Goal: Browse casually

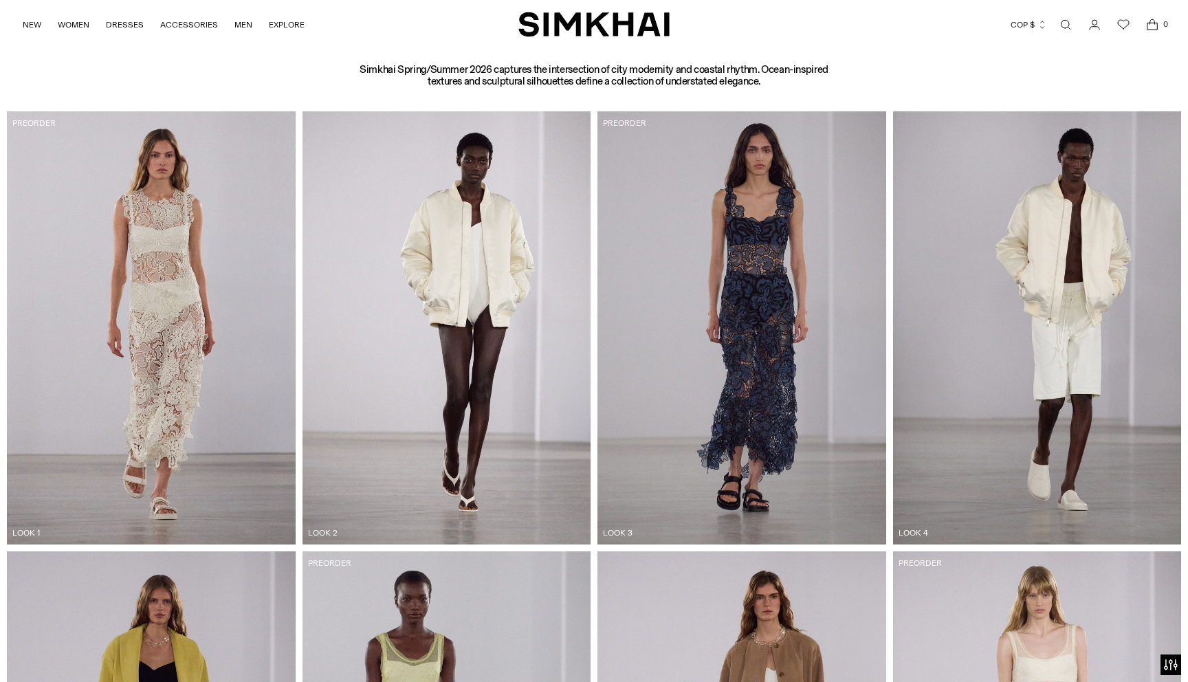
scroll to position [731, 0]
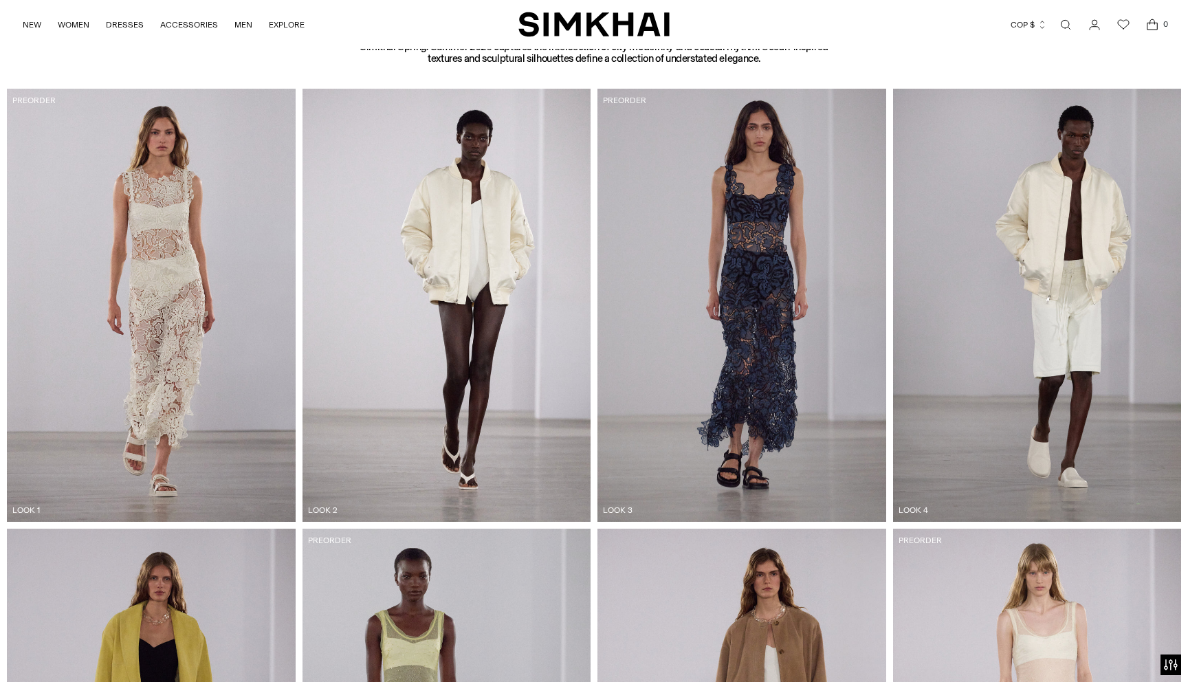
click at [955, 304] on img at bounding box center [1037, 305] width 289 height 432
click at [872, 454] on img at bounding box center [741, 305] width 289 height 432
click at [1036, 346] on img at bounding box center [1037, 305] width 289 height 432
click at [1061, 323] on img at bounding box center [1037, 305] width 289 height 432
click at [1062, 305] on img at bounding box center [1037, 305] width 289 height 432
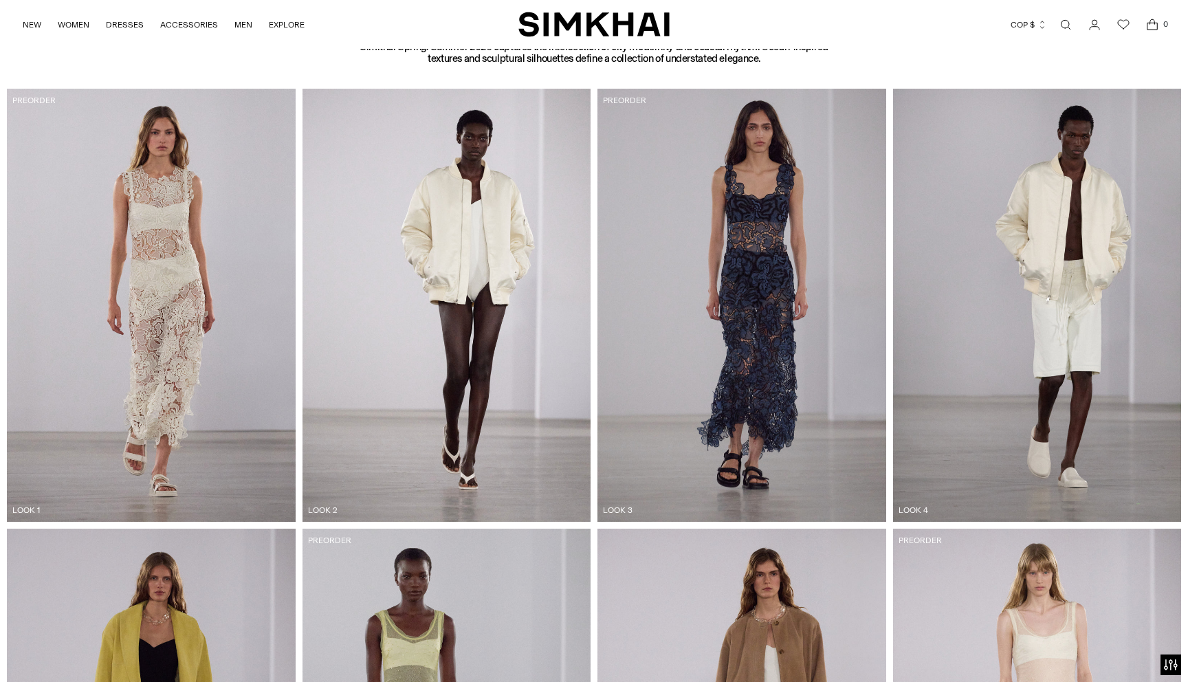
click at [1062, 305] on img at bounding box center [1037, 305] width 289 height 432
click at [920, 502] on img at bounding box center [1037, 305] width 289 height 432
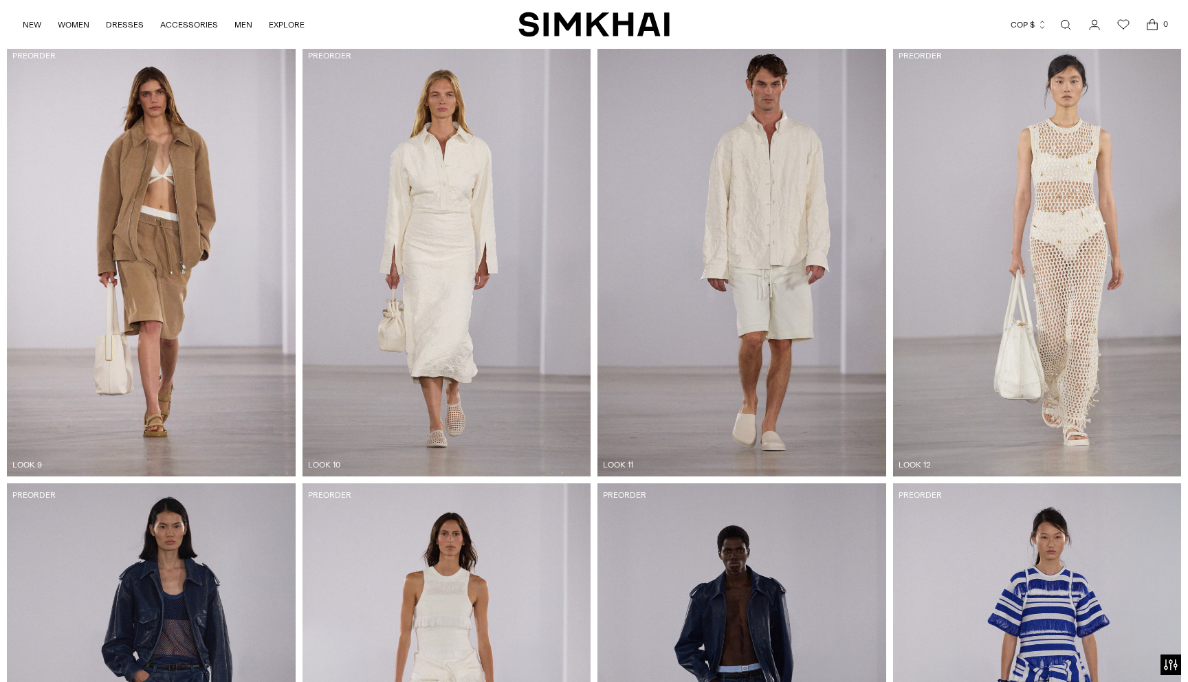
scroll to position [1938, 0]
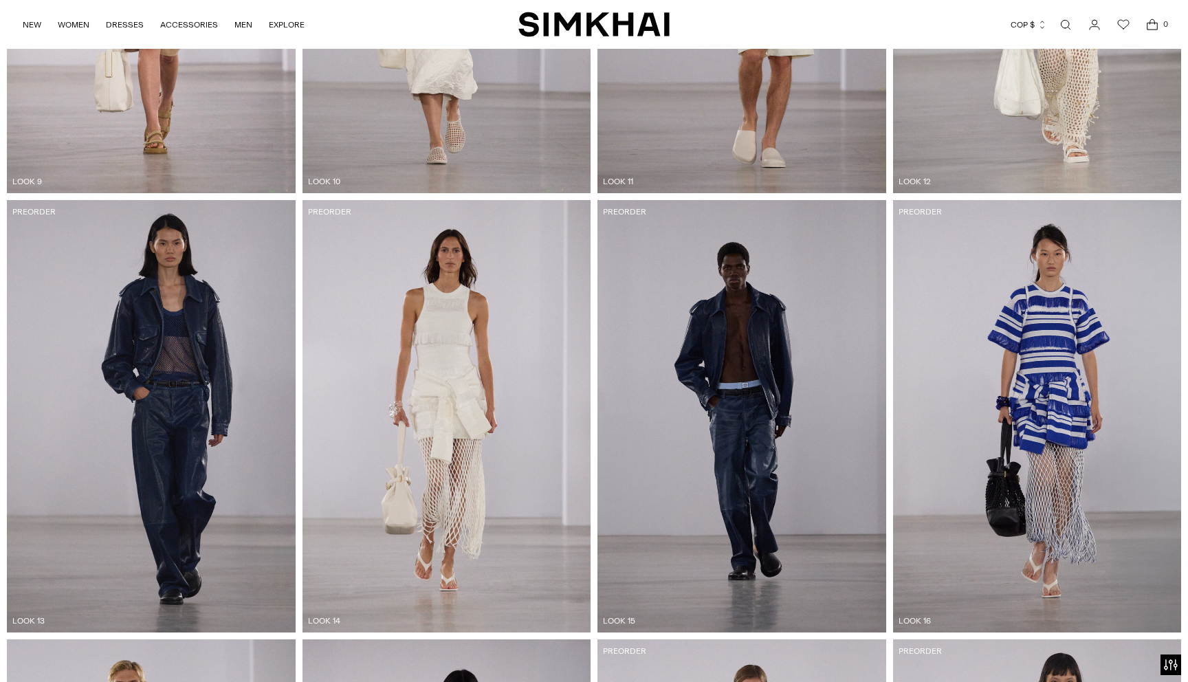
click at [196, 398] on img at bounding box center [151, 416] width 289 height 432
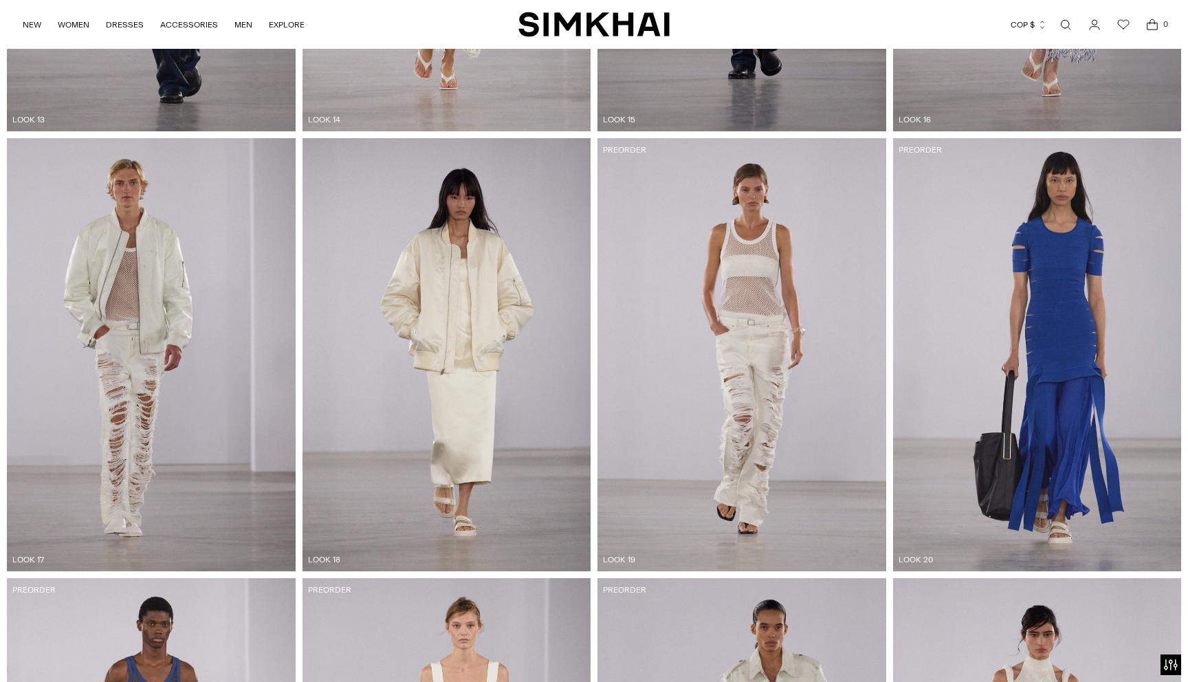
scroll to position [2441, 0]
click at [74, 425] on img at bounding box center [151, 353] width 289 height 432
click at [101, 374] on img at bounding box center [151, 353] width 289 height 432
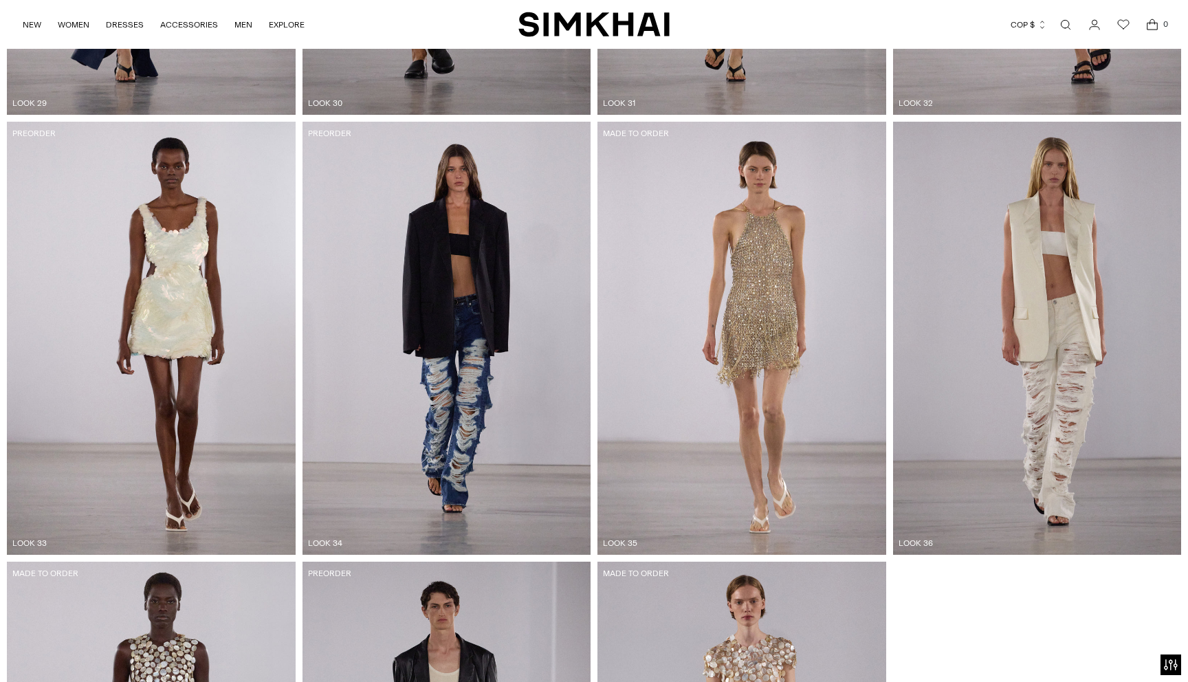
scroll to position [4215, 0]
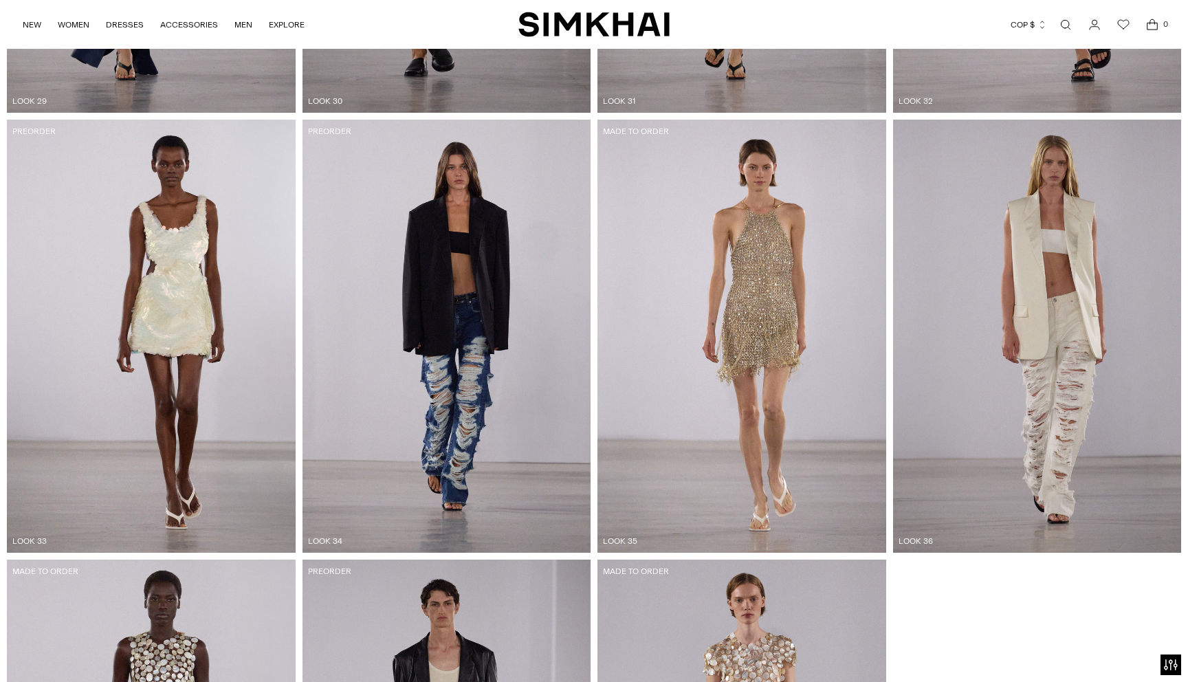
click at [445, 375] on img at bounding box center [446, 336] width 289 height 432
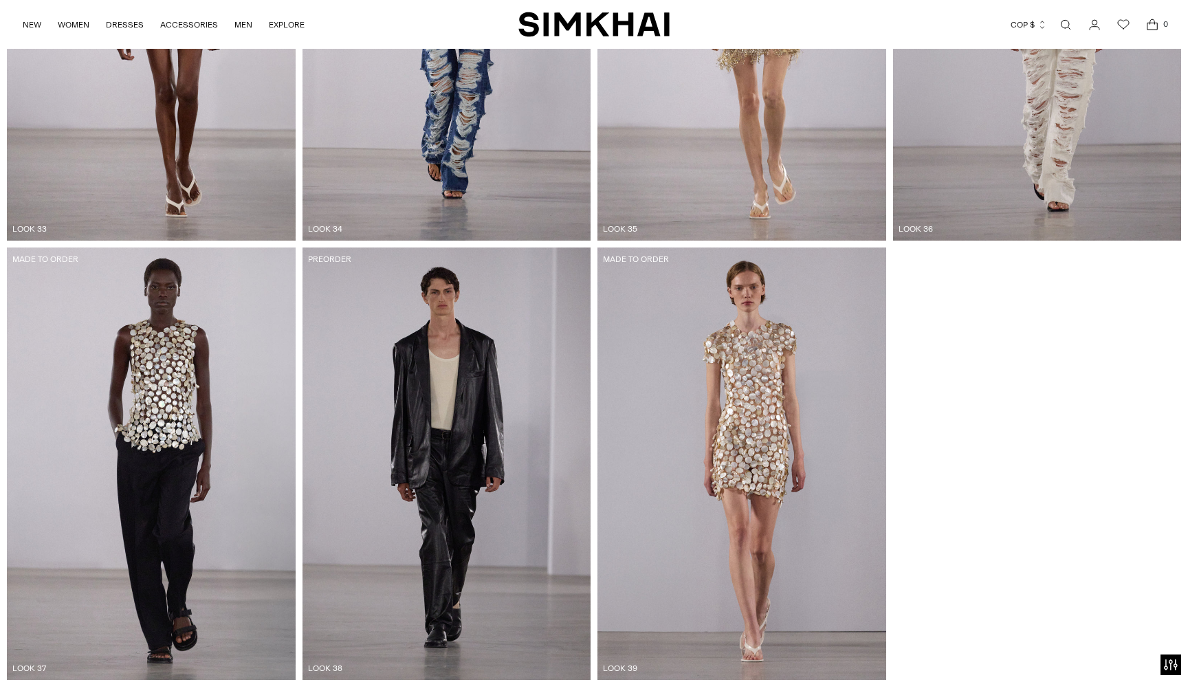
scroll to position [4498, 0]
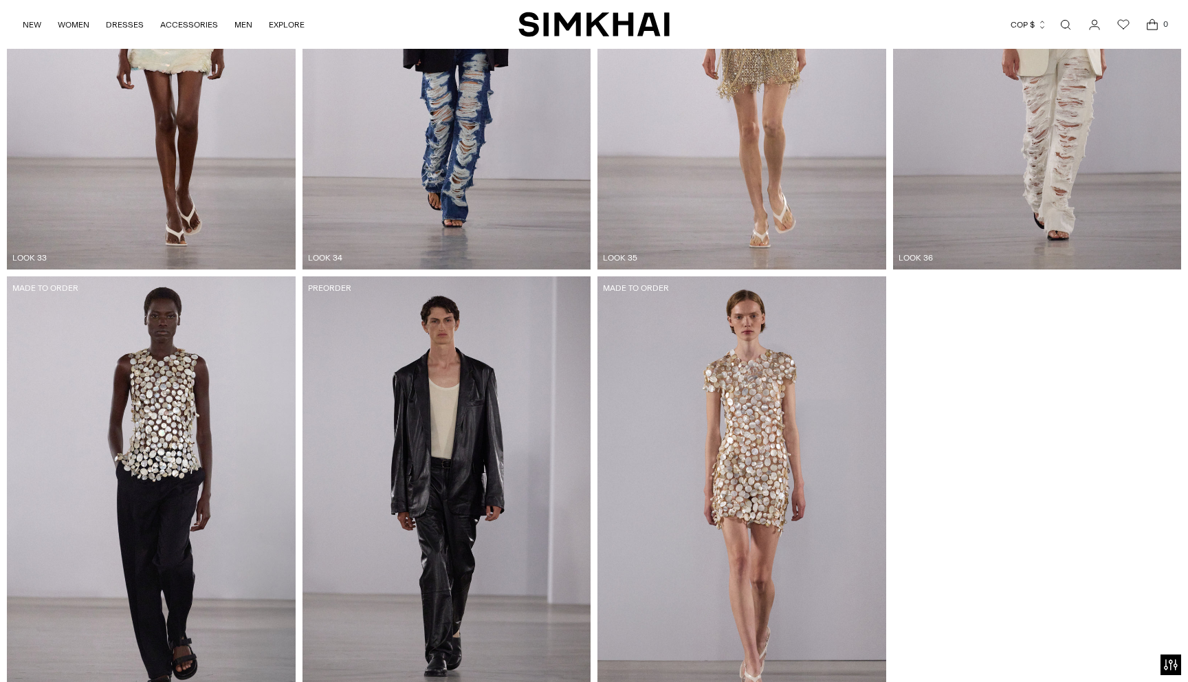
click at [998, 214] on img at bounding box center [1037, 52] width 289 height 432
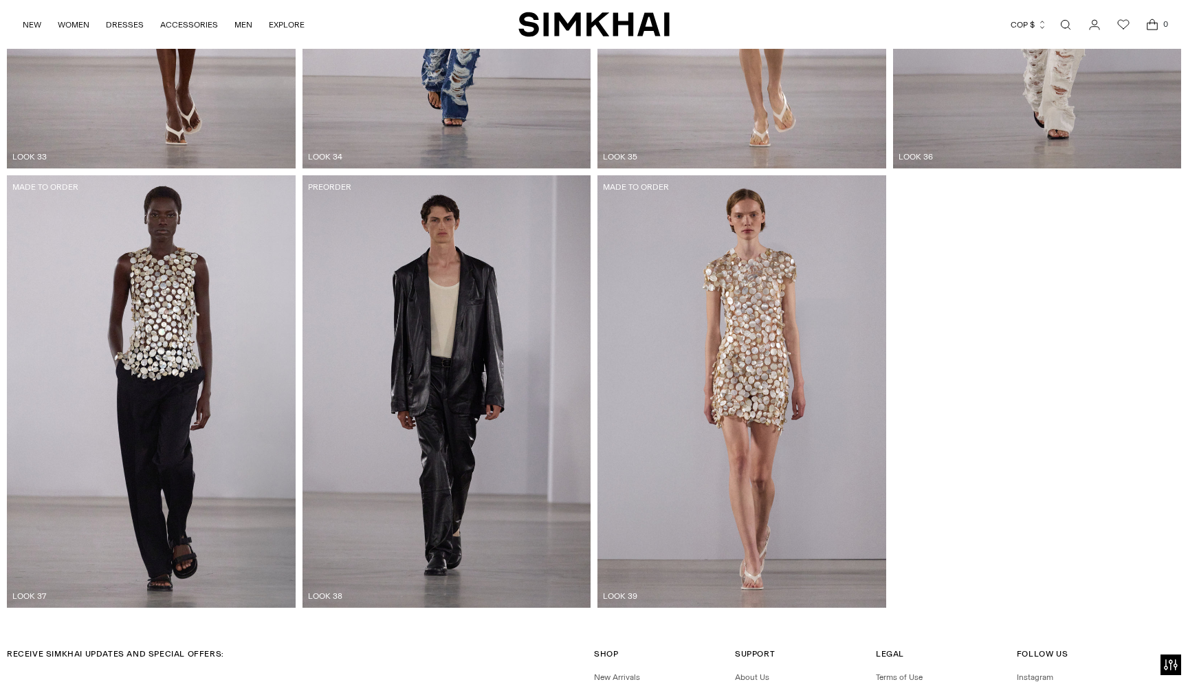
scroll to position [4610, 0]
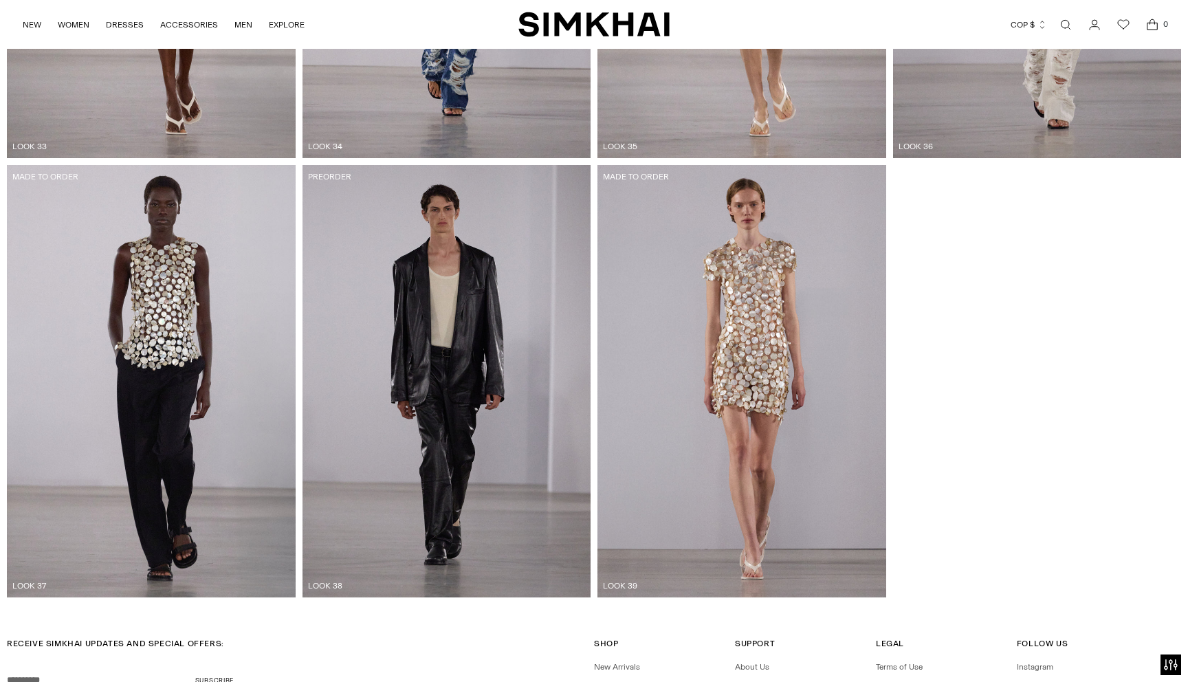
click at [179, 373] on img at bounding box center [151, 381] width 289 height 432
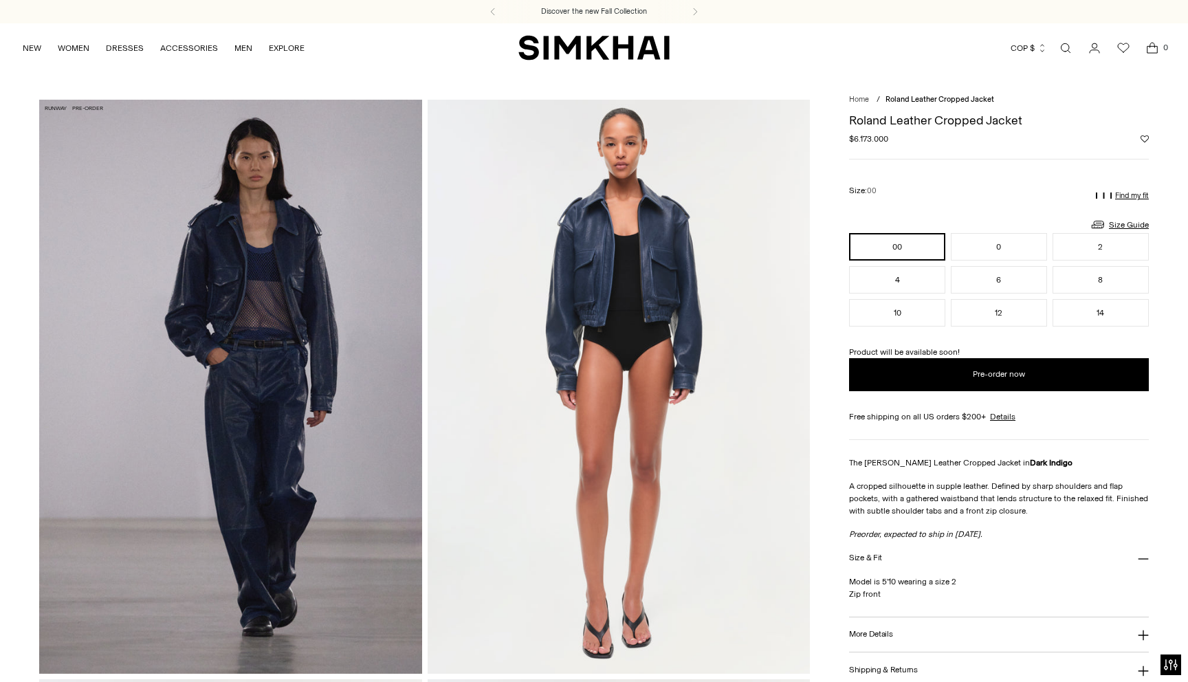
click at [278, 430] on img at bounding box center [230, 387] width 383 height 574
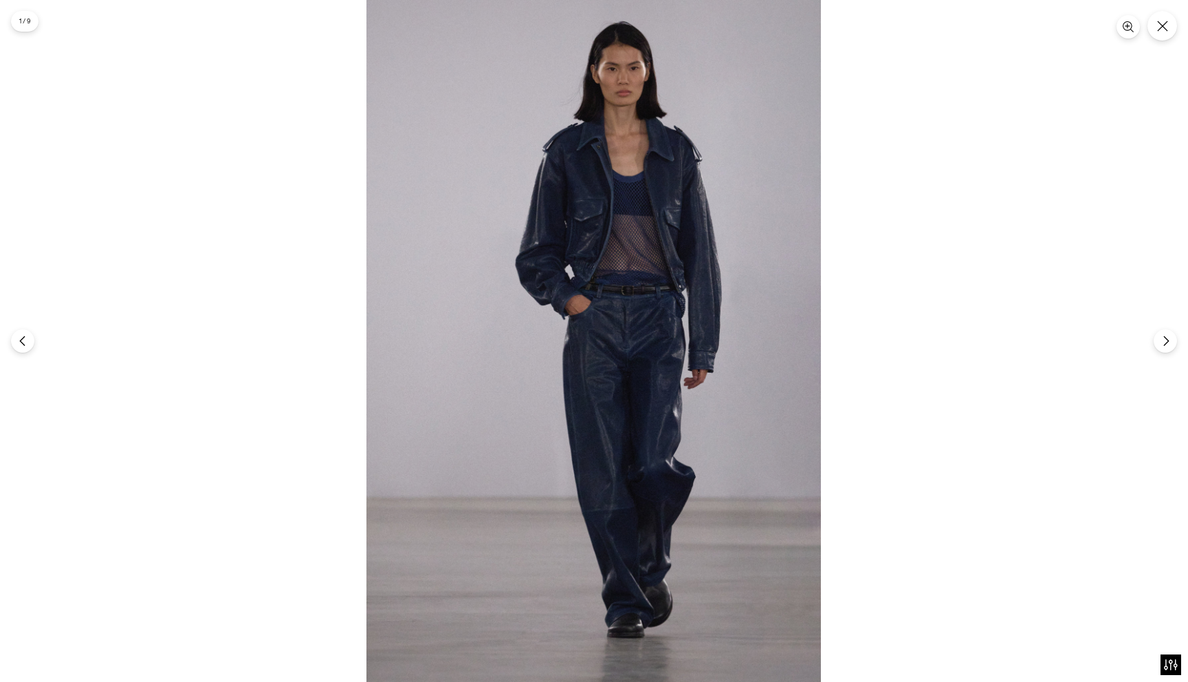
click at [626, 440] on img at bounding box center [593, 341] width 454 height 682
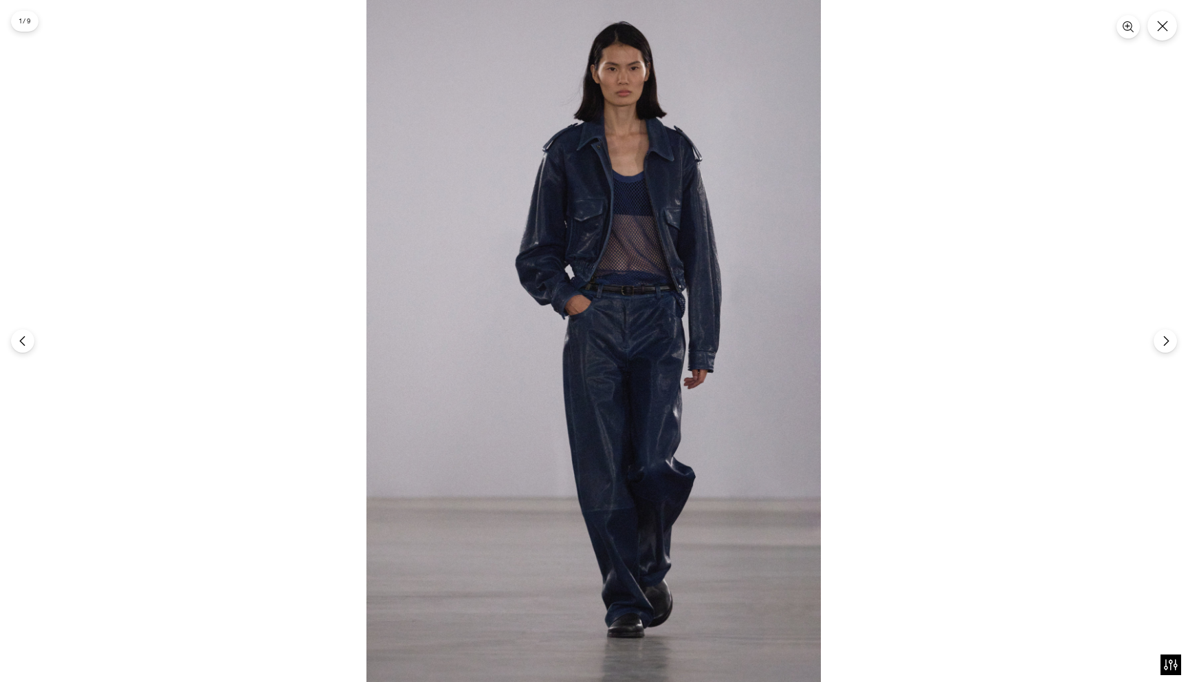
click at [959, 186] on div at bounding box center [594, 341] width 1188 height 682
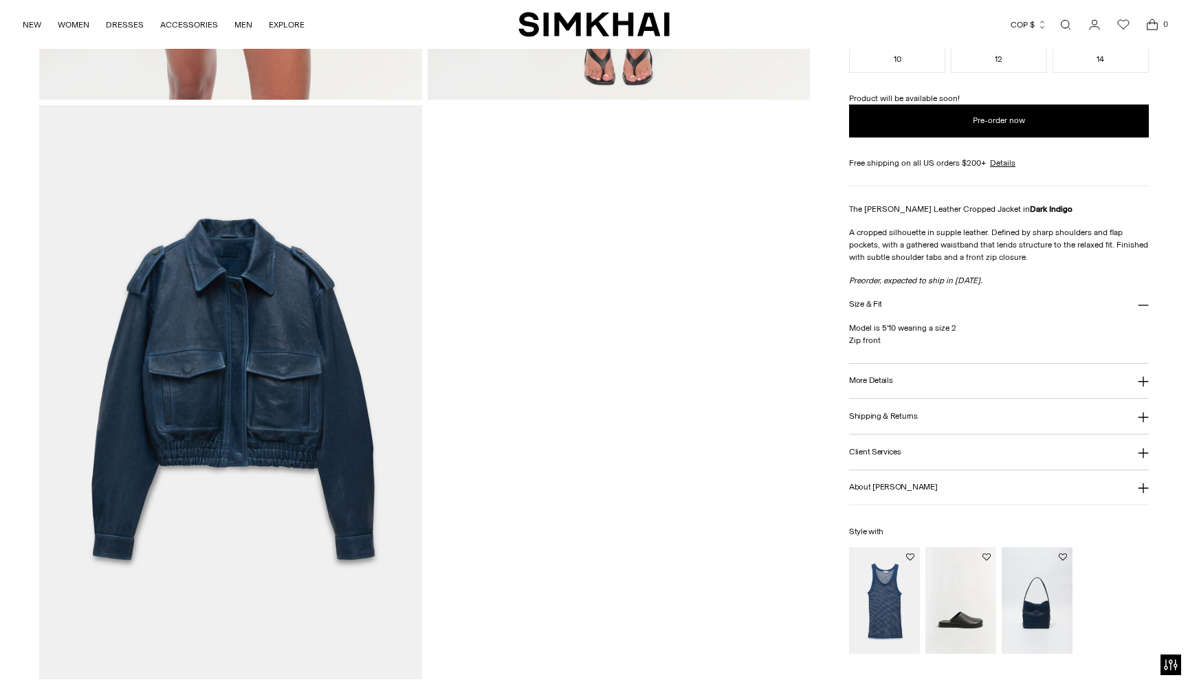
scroll to position [2356, 0]
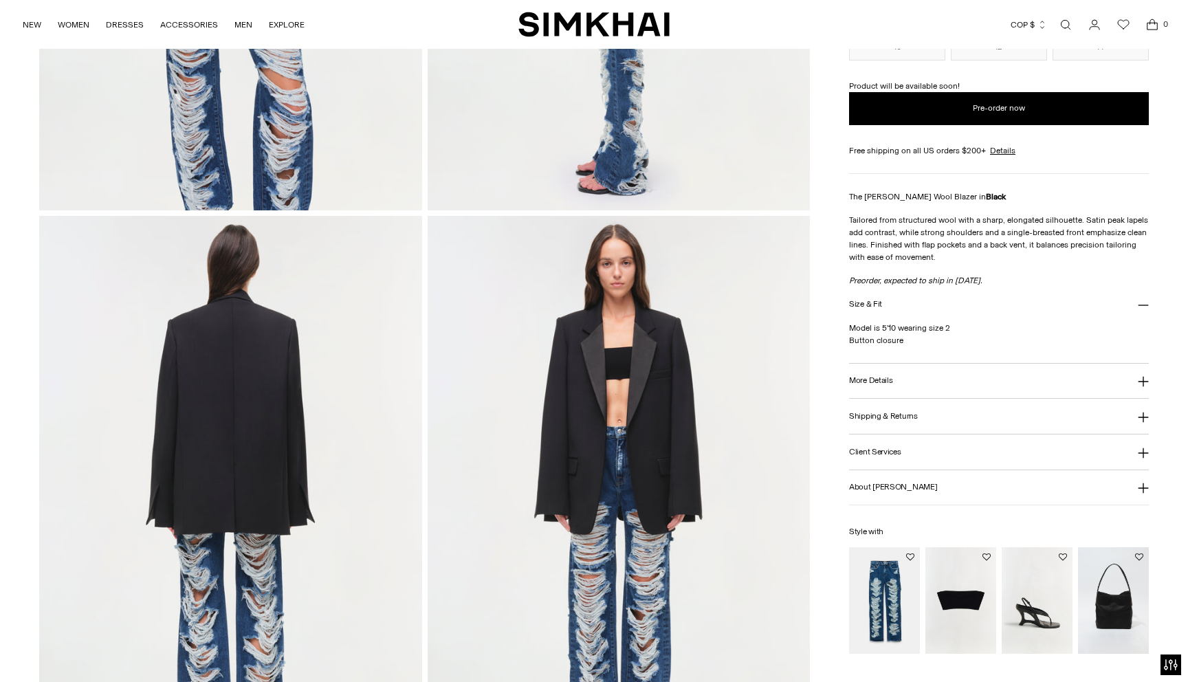
scroll to position [1419, 0]
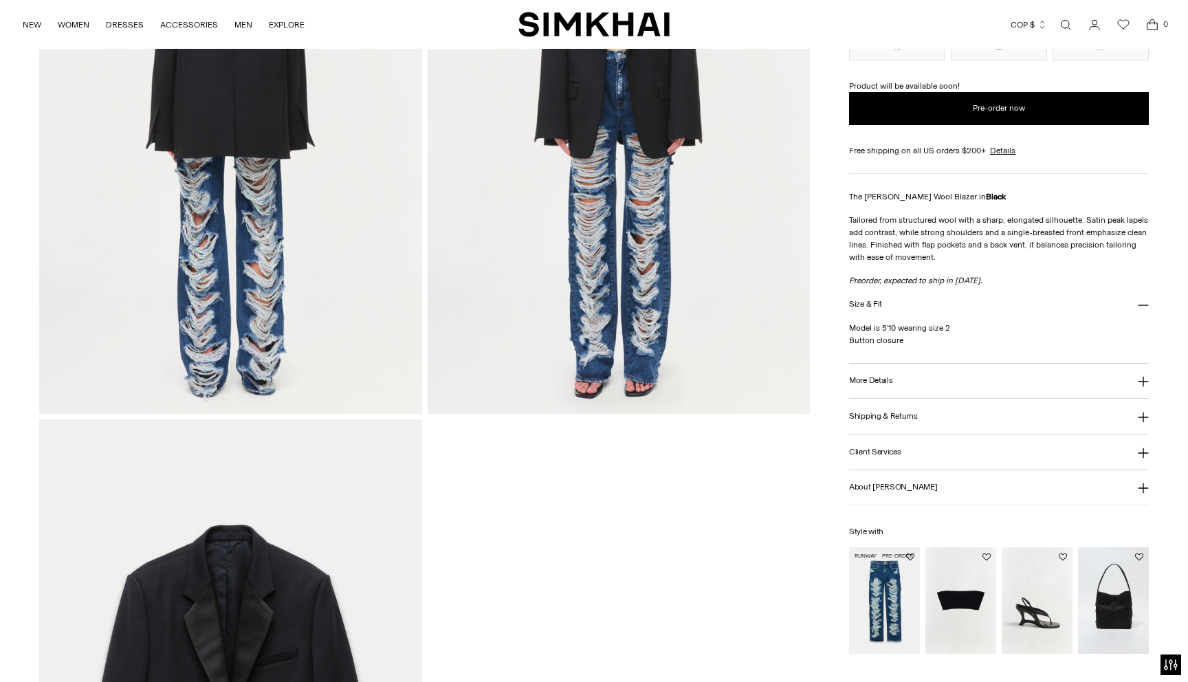
click at [0, 0] on img "Caelum High Waist Distressed Pant" at bounding box center [0, 0] width 0 height 0
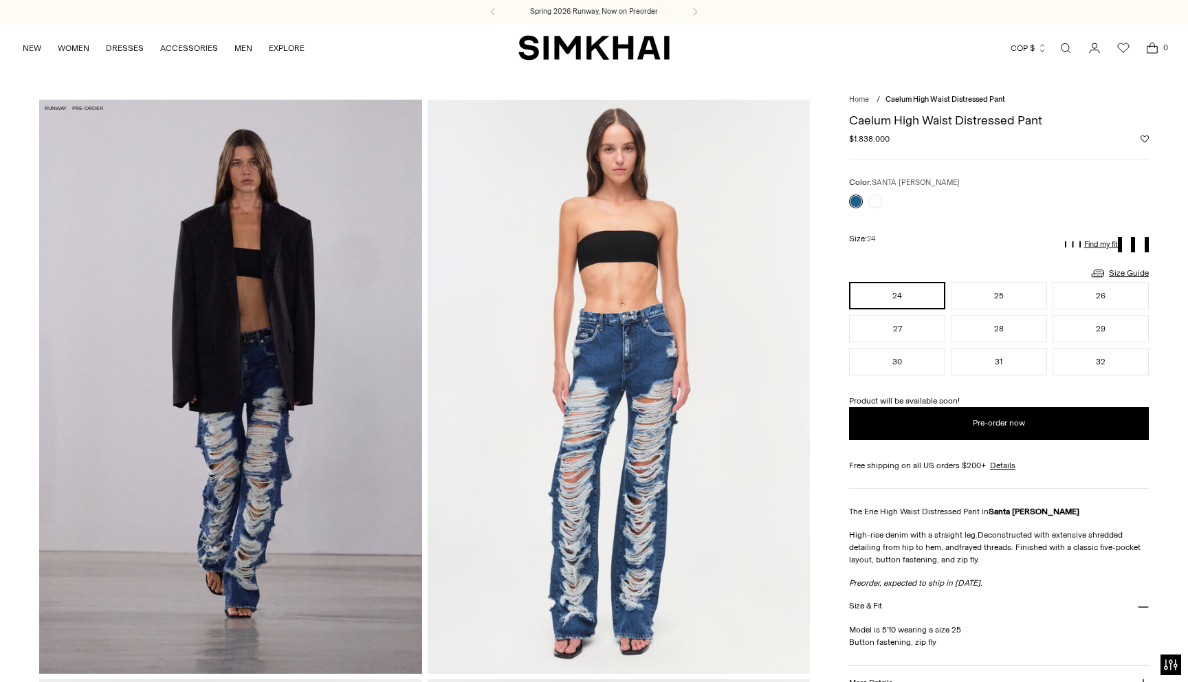
click at [284, 345] on img at bounding box center [230, 387] width 383 height 574
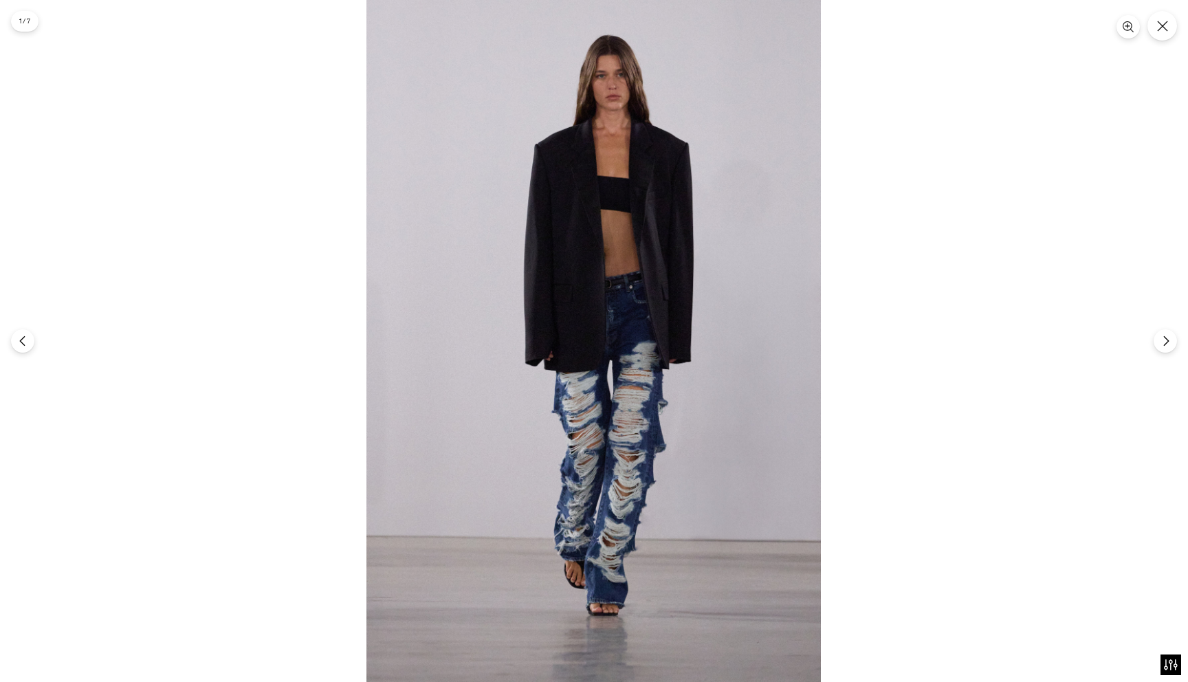
click at [843, 157] on div at bounding box center [594, 341] width 1188 height 682
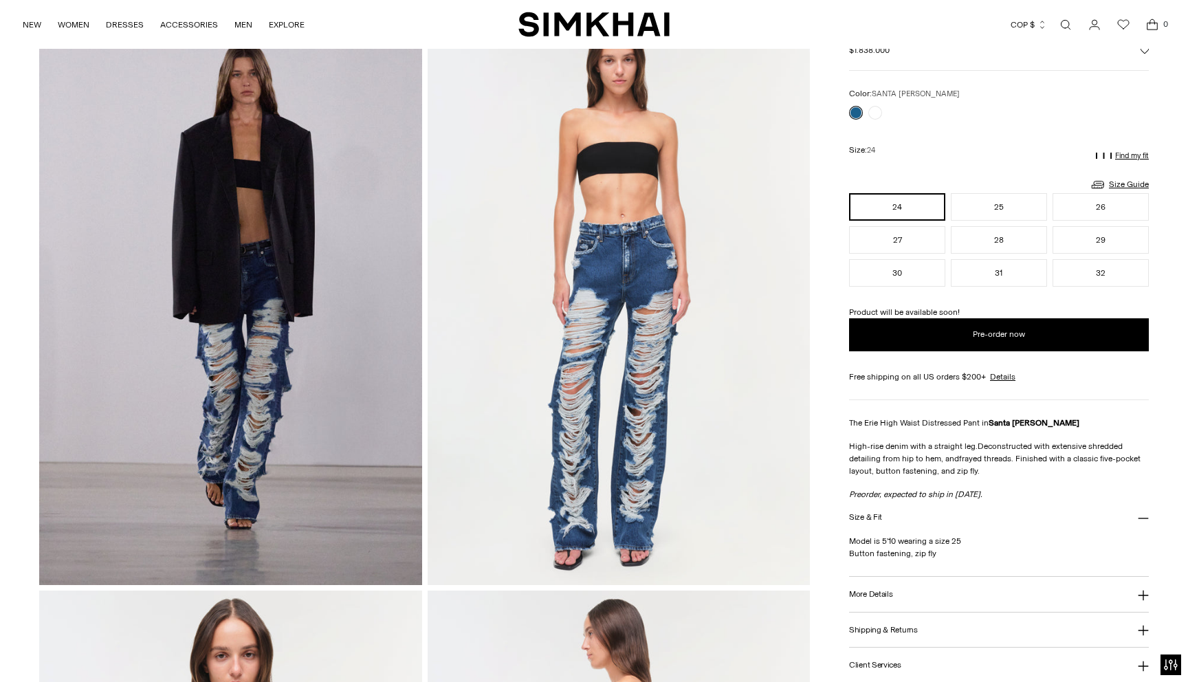
scroll to position [97, 0]
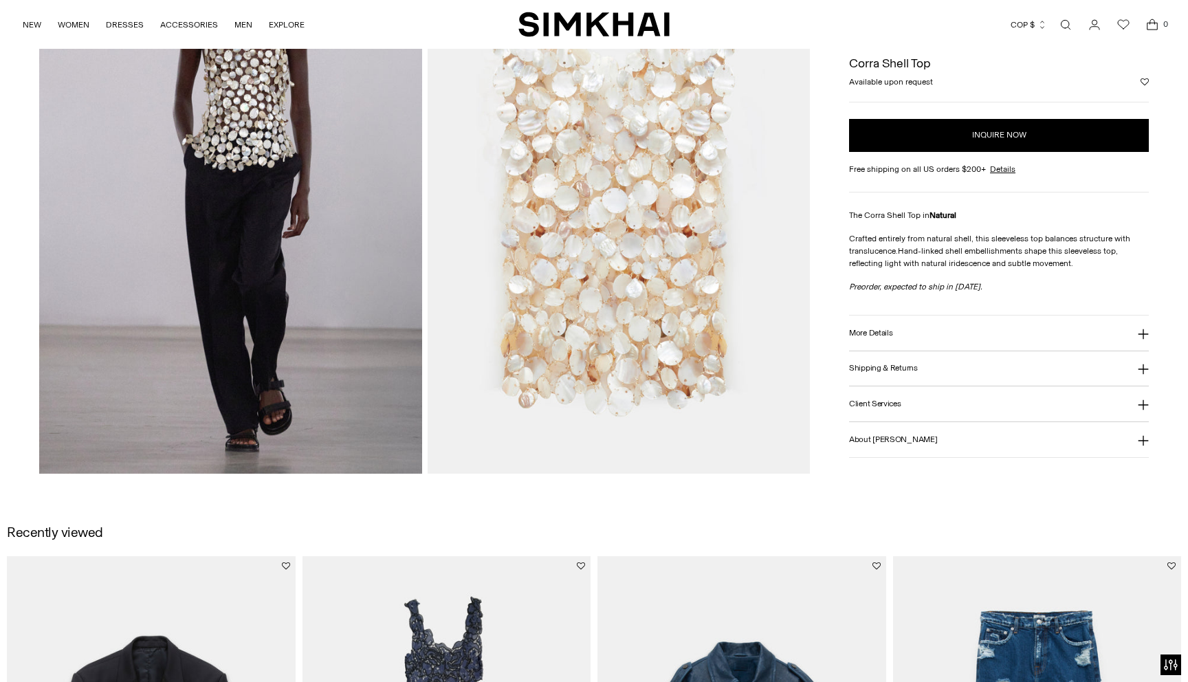
scroll to position [201, 0]
click at [282, 341] on img at bounding box center [230, 186] width 383 height 574
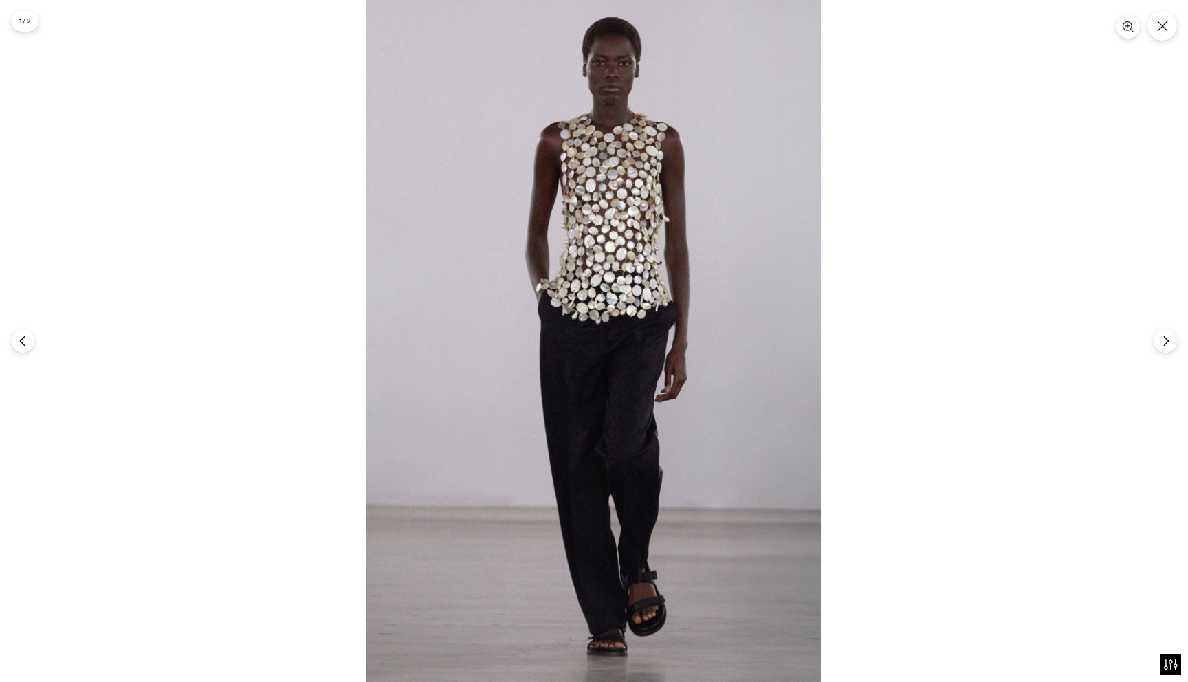
click at [589, 419] on img at bounding box center [593, 341] width 454 height 682
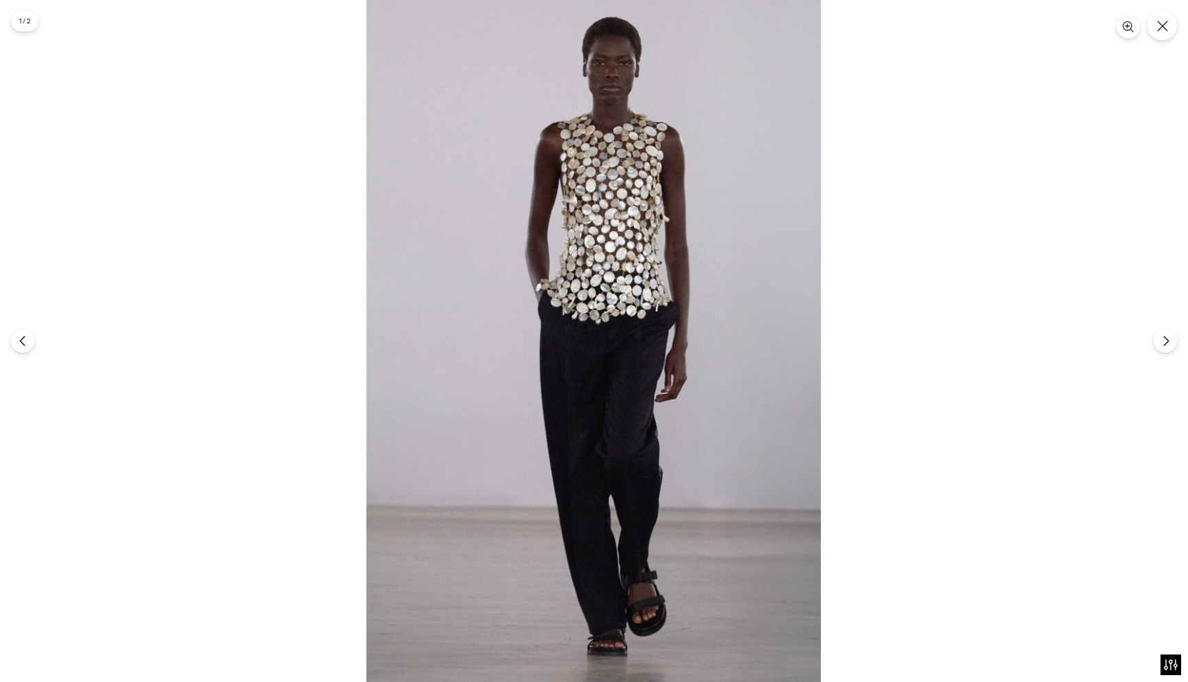
click at [32, 13] on div "1 / 2" at bounding box center [24, 21] width 27 height 21
